Goal: Task Accomplishment & Management: Use online tool/utility

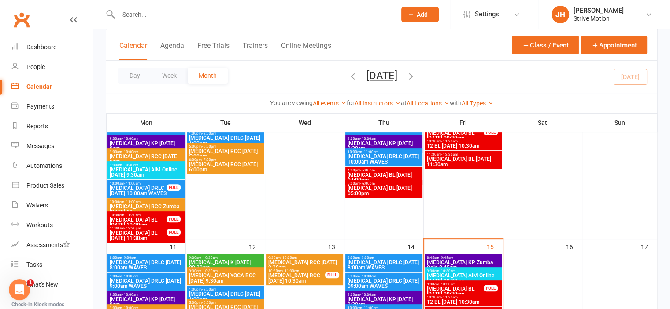
scroll to position [329, 0]
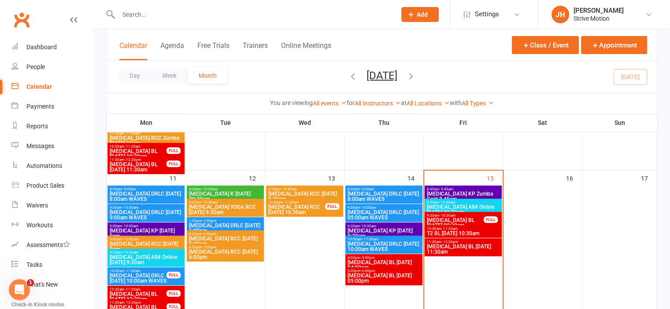
click at [460, 205] on span "[MEDICAL_DATA] AIM Online [DATE] 09:30am" at bounding box center [463, 210] width 74 height 11
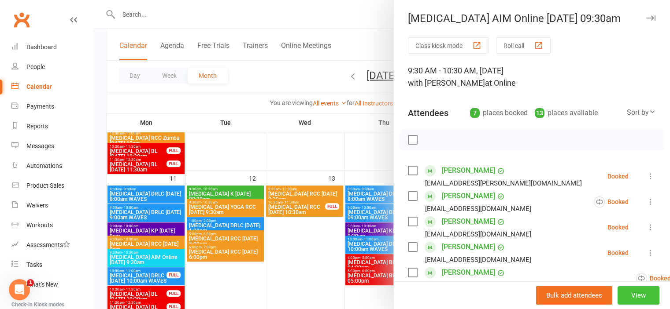
click at [632, 294] on button "View" at bounding box center [638, 296] width 42 height 18
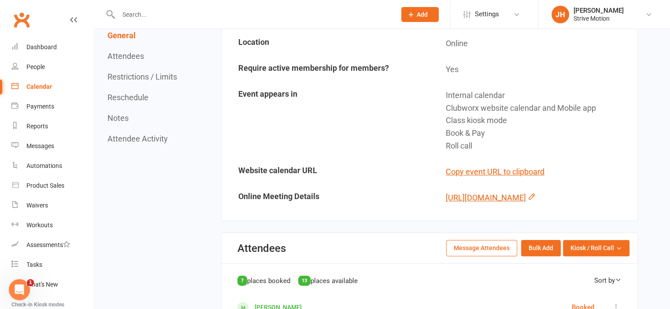
scroll to position [303, 0]
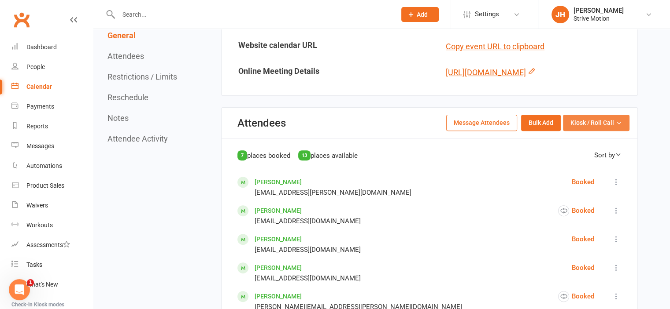
click at [578, 128] on span "Kiosk / Roll Call" at bounding box center [592, 123] width 44 height 10
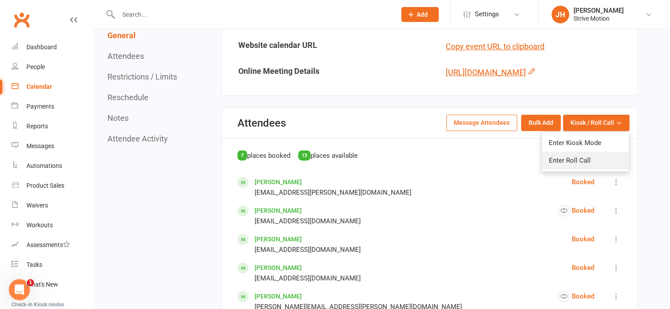
click at [578, 169] on link "Enter Roll Call" at bounding box center [584, 161] width 87 height 18
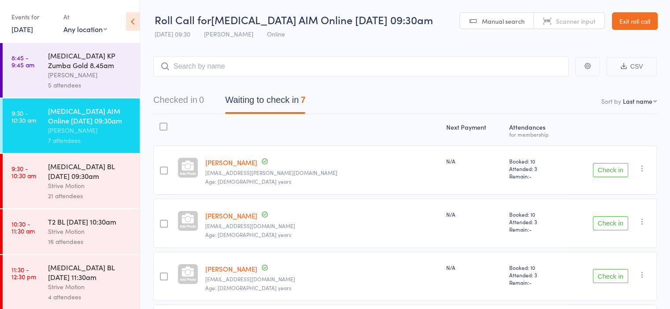
click at [595, 164] on button "Check in" at bounding box center [609, 170] width 35 height 14
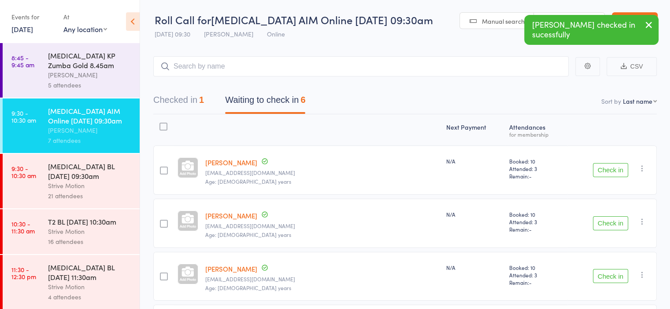
click at [603, 170] on button "Check in" at bounding box center [609, 170] width 35 height 14
click at [606, 278] on button "Check in" at bounding box center [609, 276] width 35 height 14
